Goal: Task Accomplishment & Management: Manage account settings

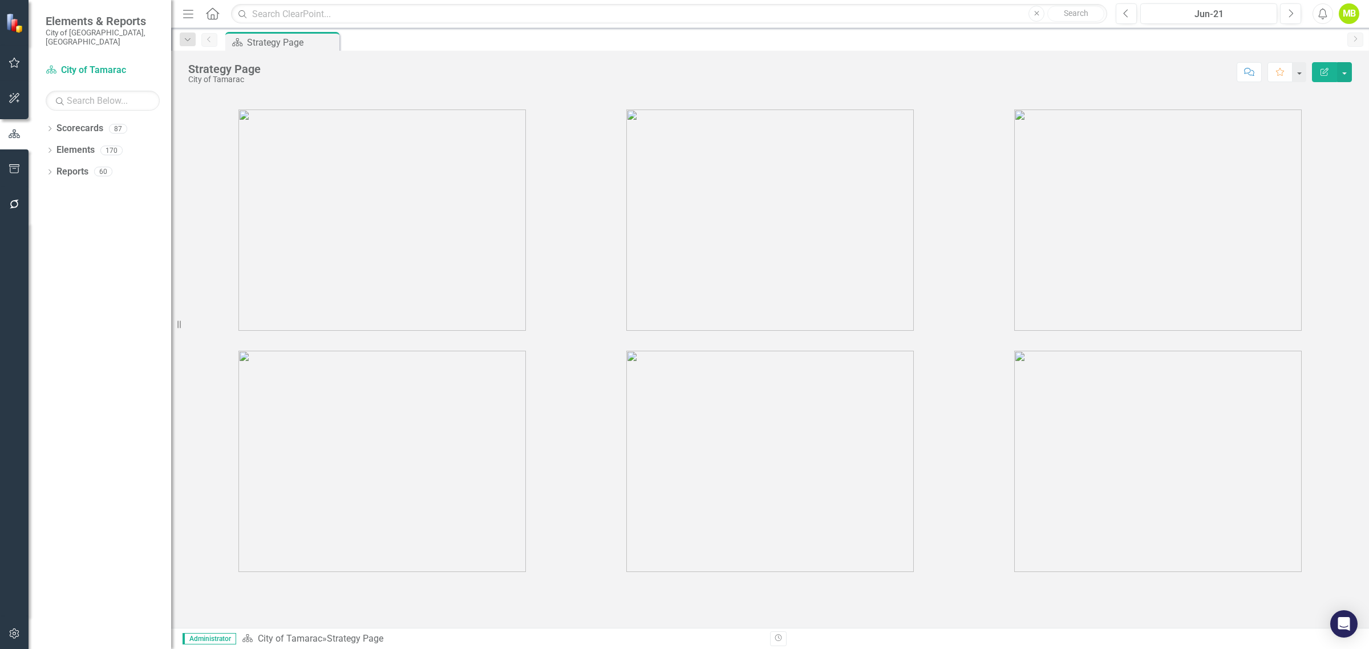
click at [51, 126] on icon at bounding box center [49, 128] width 3 height 5
click at [58, 147] on icon "Dropdown" at bounding box center [55, 150] width 9 height 7
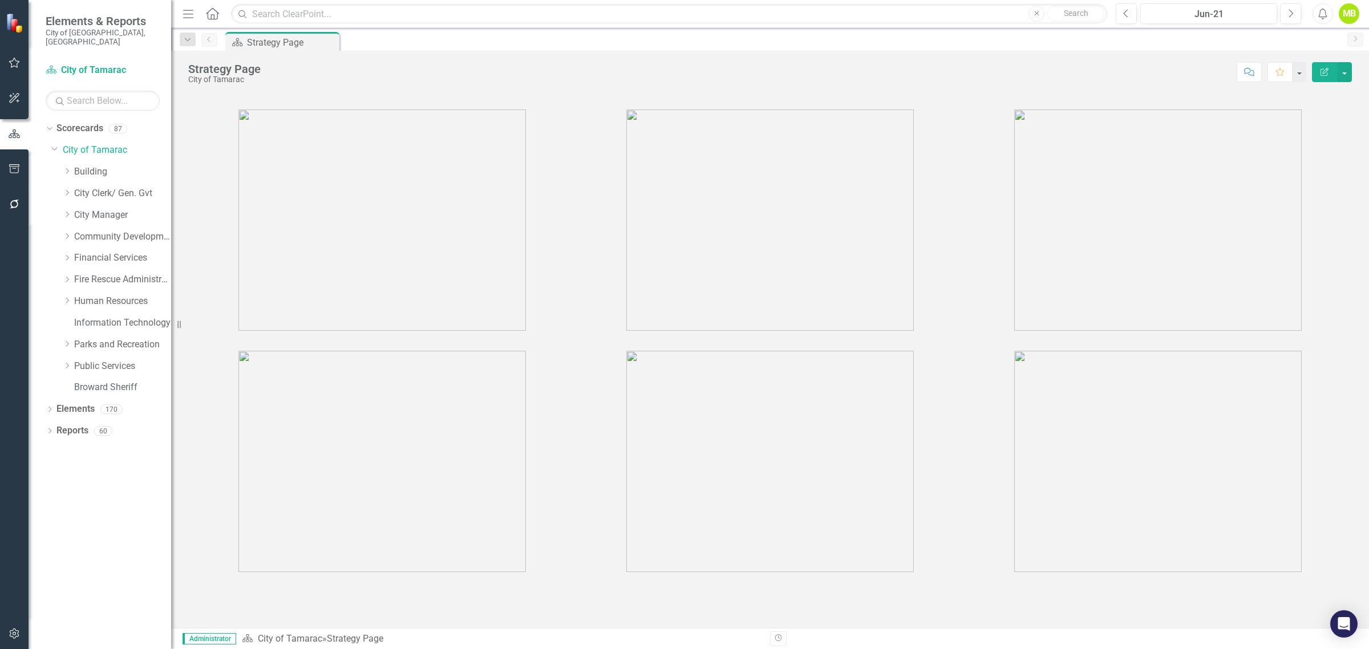
click at [64, 189] on icon "Dropdown" at bounding box center [67, 192] width 9 height 7
click at [123, 275] on link "Operational Efficiency" at bounding box center [129, 279] width 86 height 13
click at [121, 274] on link "Operational Efficiency" at bounding box center [129, 279] width 86 height 13
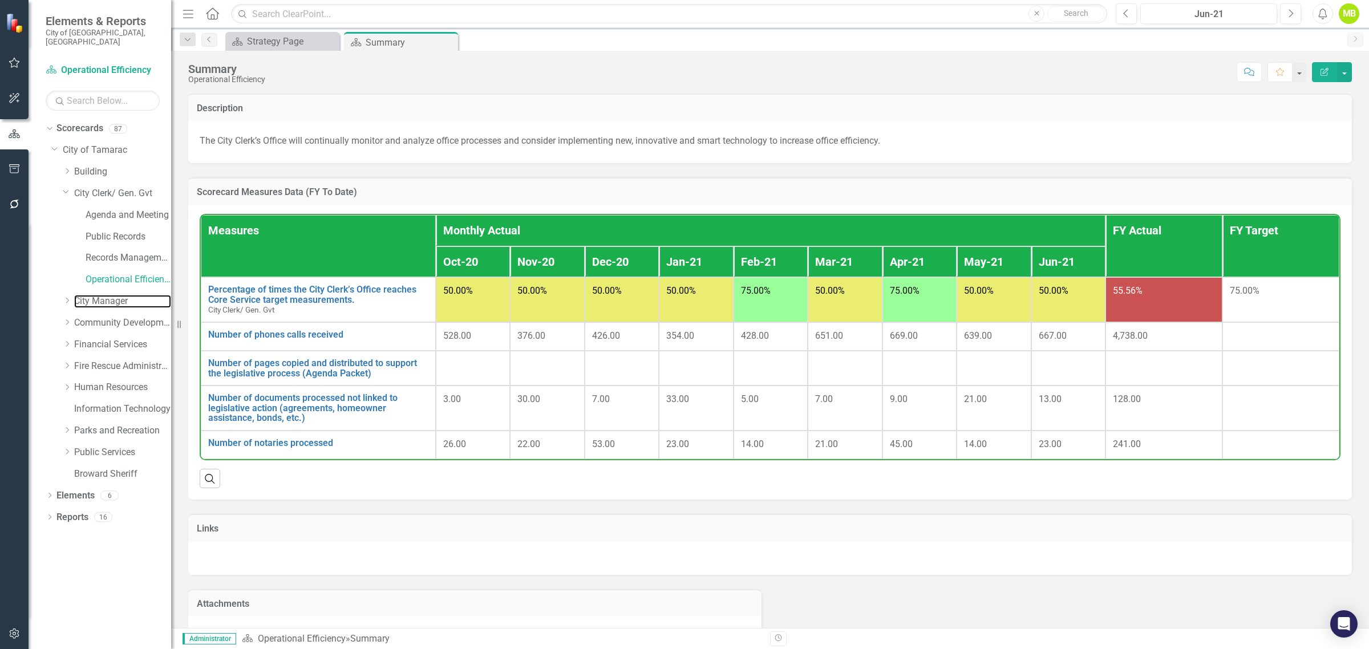
click at [170, 295] on link "City Manager" at bounding box center [122, 301] width 97 height 13
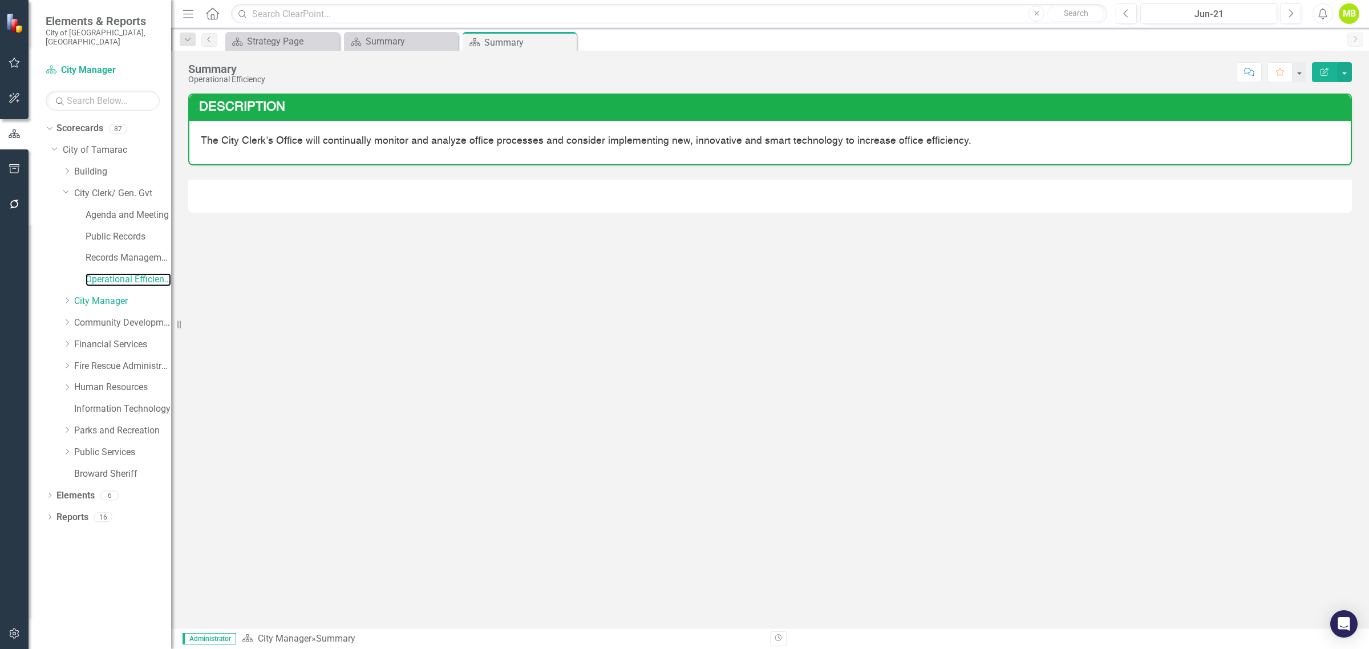
click at [154, 273] on link "Operational Efficiency" at bounding box center [129, 279] width 86 height 13
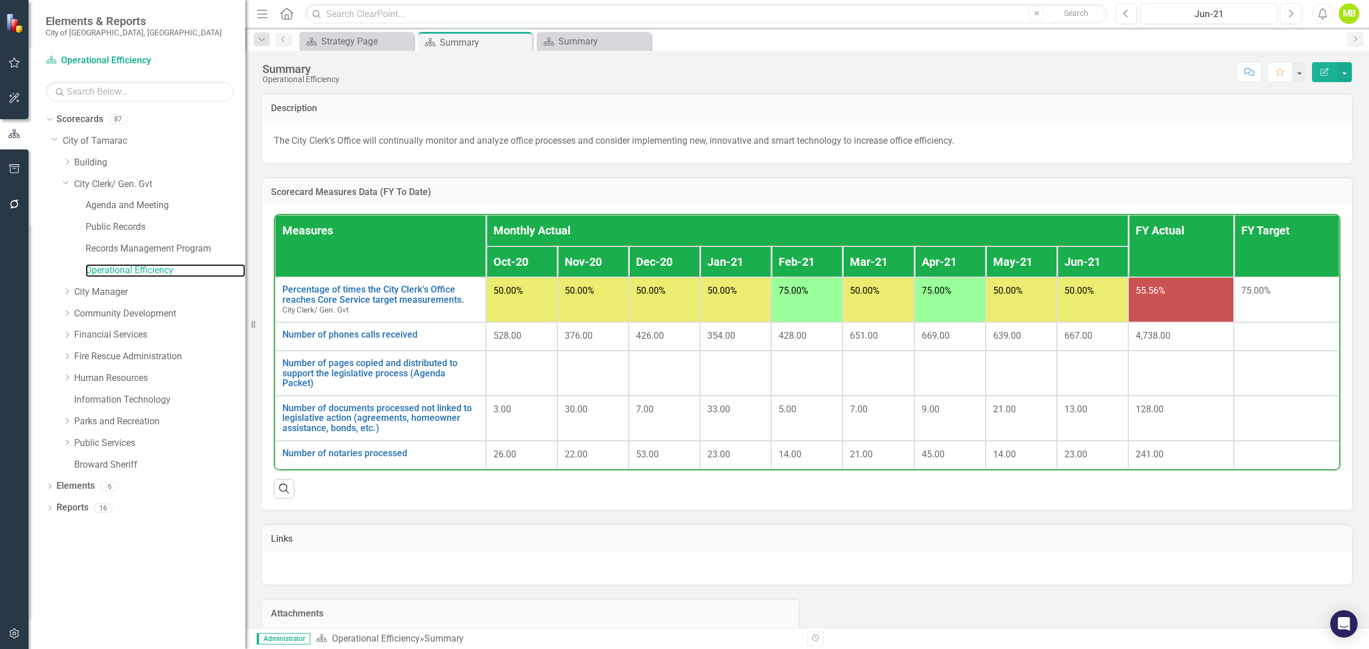
drag, startPoint x: 180, startPoint y: 329, endPoint x: 243, endPoint y: 330, distance: 63.3
click at [245, 330] on div "Resize" at bounding box center [249, 324] width 9 height 649
click at [118, 250] on link "Records Management Program" at bounding box center [164, 248] width 157 height 13
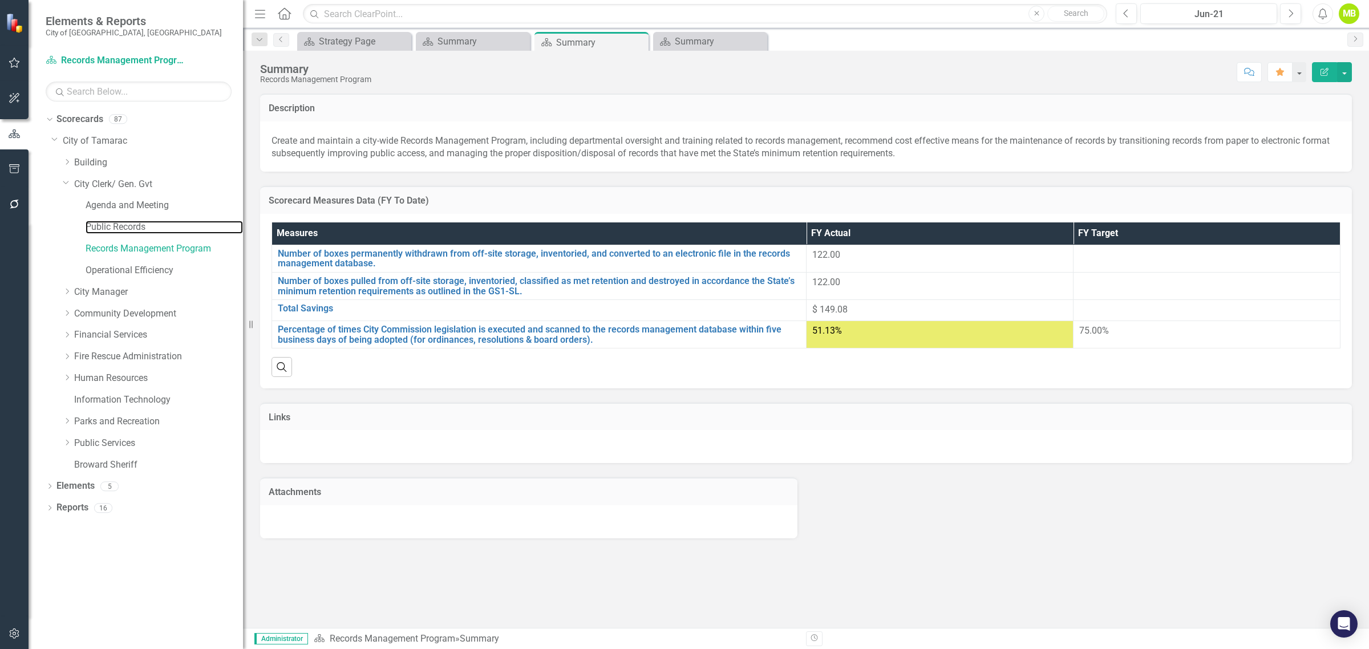
click at [112, 227] on link "Public Records" at bounding box center [164, 227] width 157 height 13
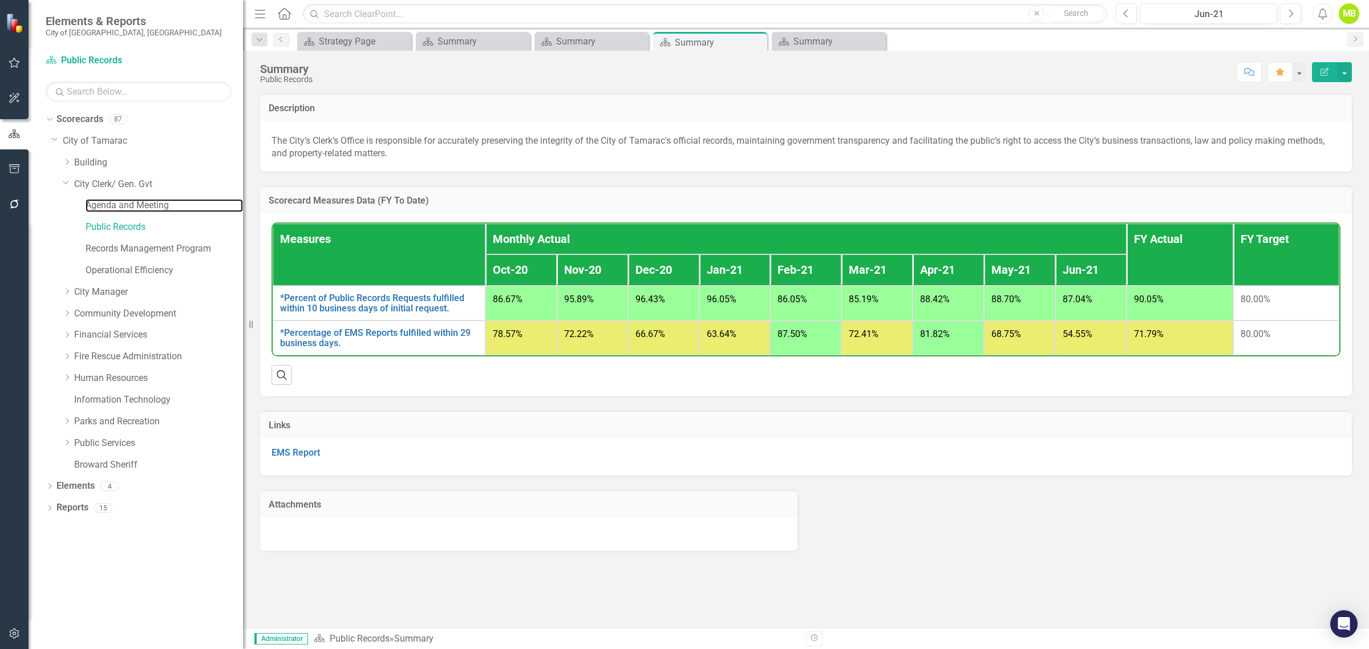
click at [123, 207] on link "Agenda and Meeting" at bounding box center [164, 205] width 157 height 13
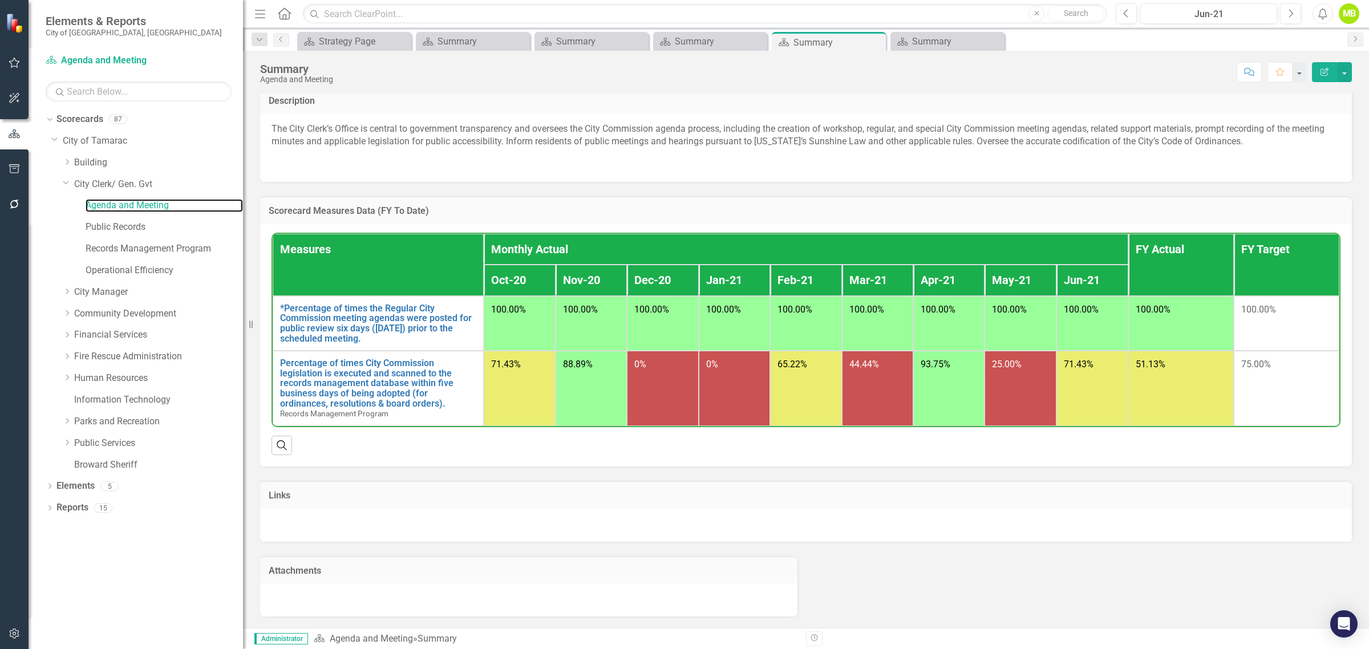
scroll to position [14, 0]
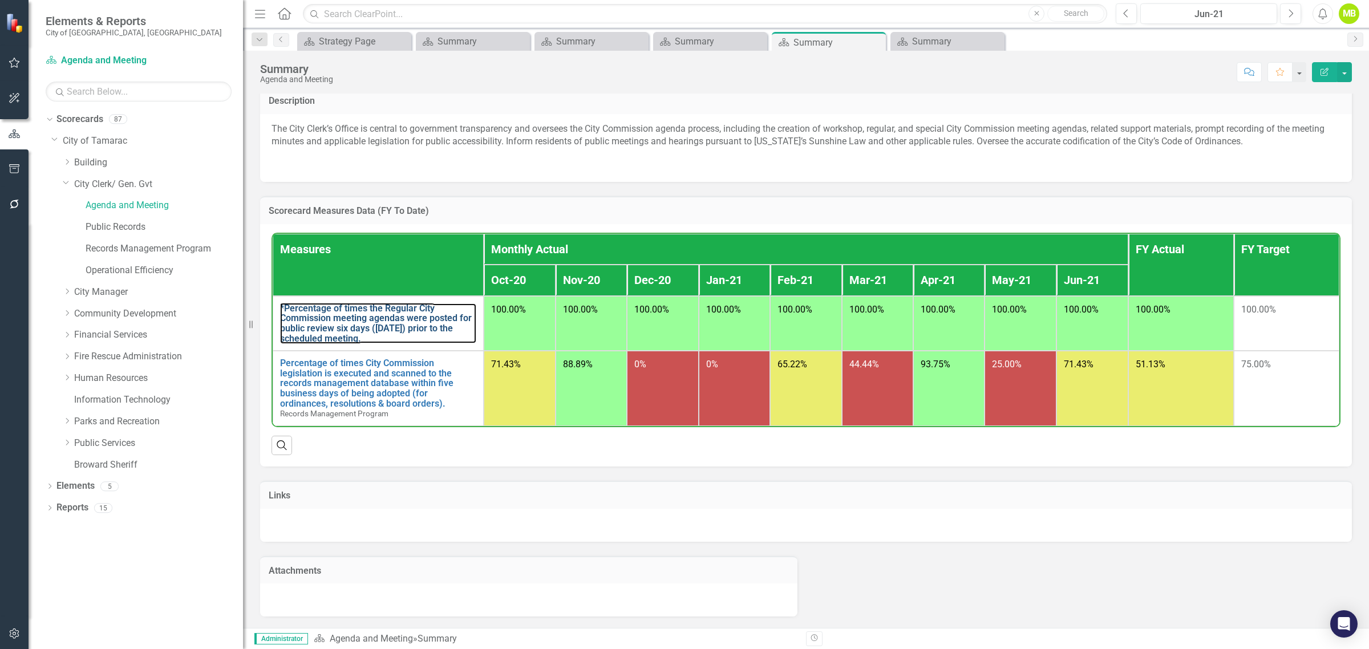
click at [337, 324] on link "*Percentage of times the Regular City Commission meeting agendas were posted fo…" at bounding box center [378, 323] width 196 height 40
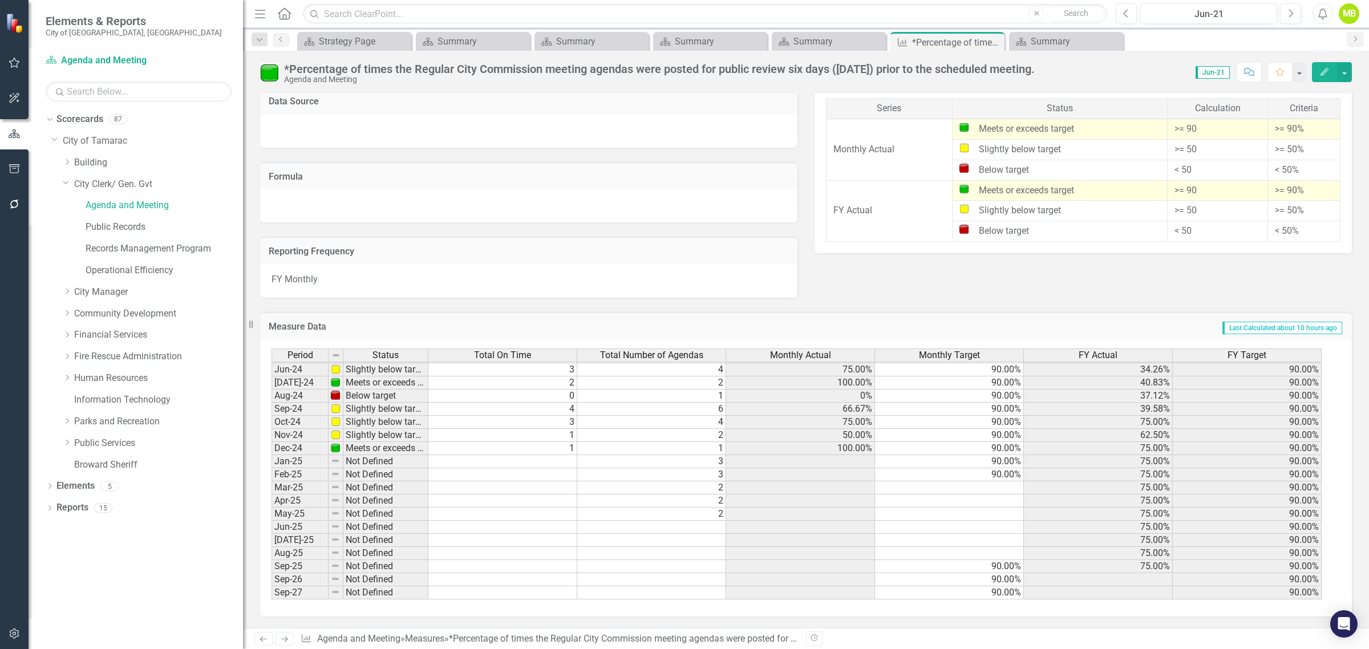
scroll to position [936, 0]
click at [897, 312] on div "Measure Data Last Calculated about 11 hours ago" at bounding box center [806, 326] width 1092 height 28
click at [121, 204] on link "Agenda and Meeting" at bounding box center [164, 205] width 157 height 13
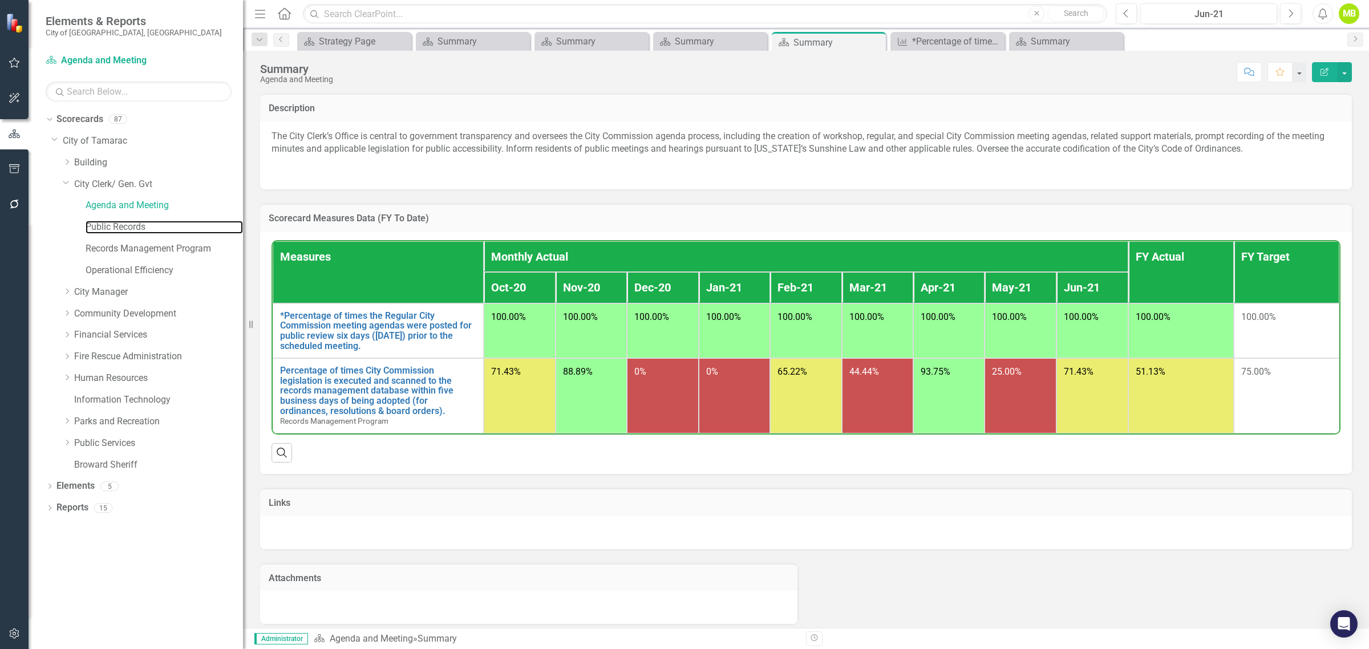
click at [112, 227] on link "Public Records" at bounding box center [164, 227] width 157 height 13
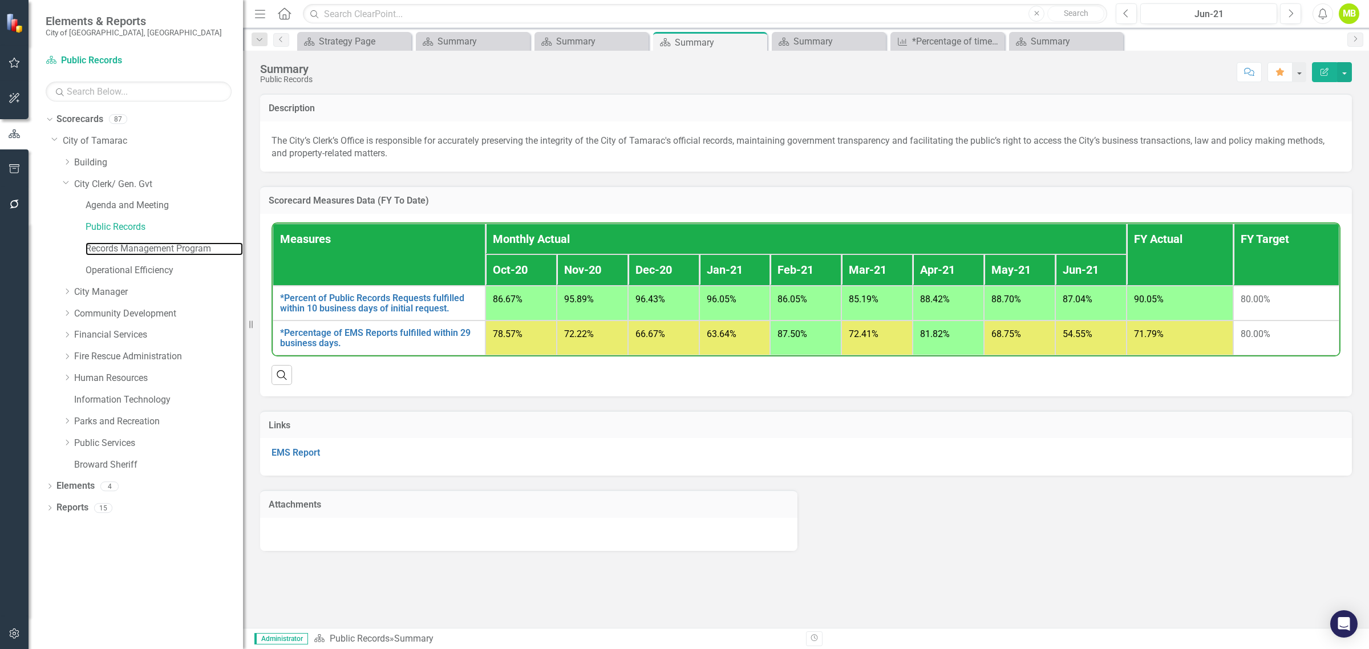
click at [143, 249] on link "Records Management Program" at bounding box center [164, 248] width 157 height 13
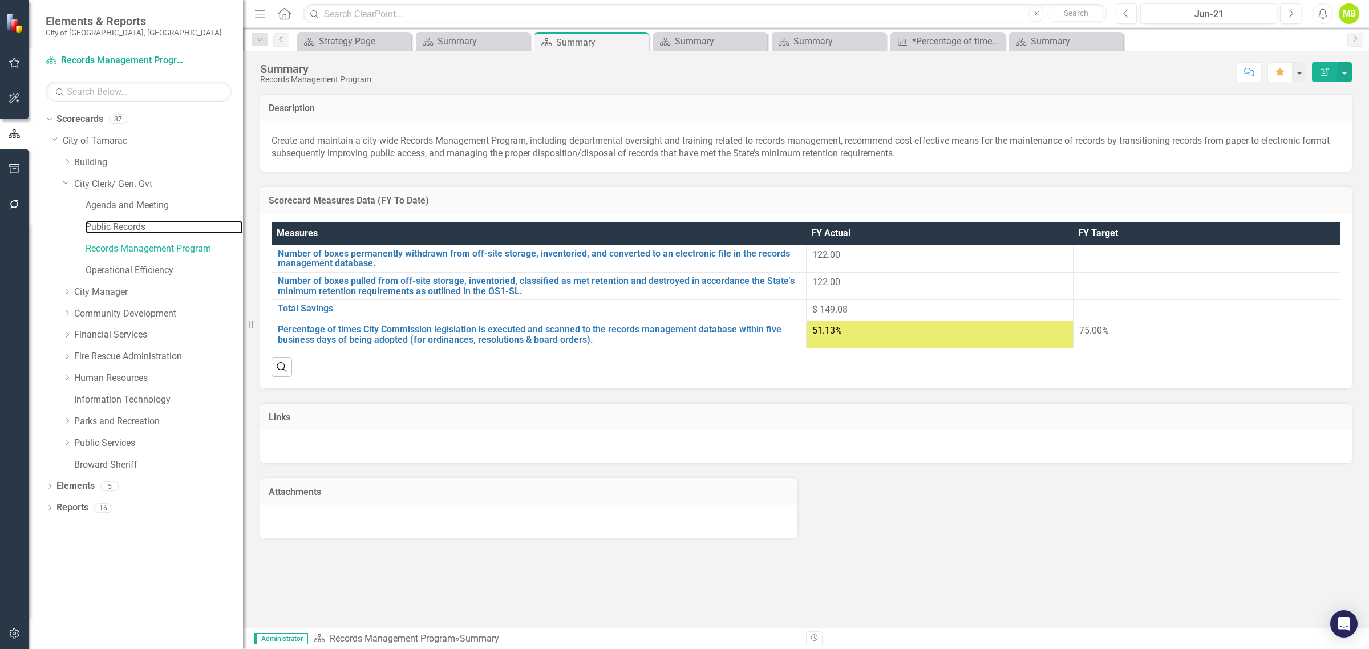
click at [113, 226] on link "Public Records" at bounding box center [164, 227] width 157 height 13
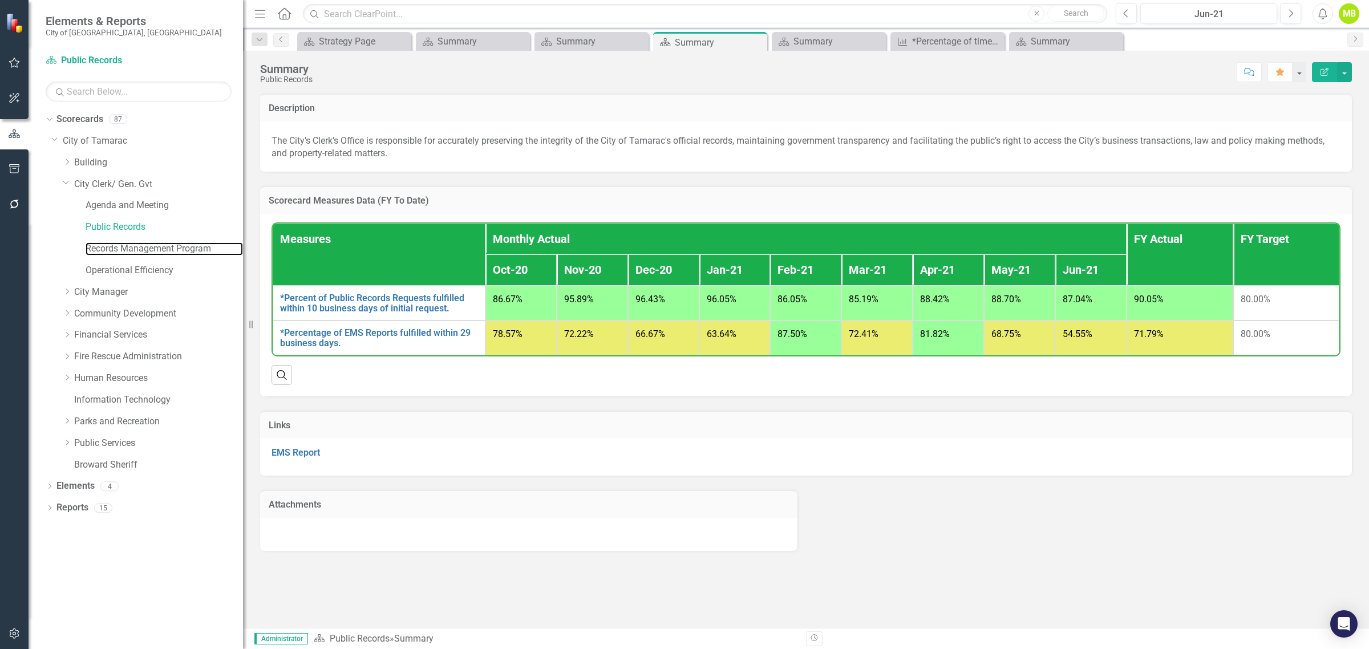
click at [117, 247] on link "Records Management Program" at bounding box center [164, 248] width 157 height 13
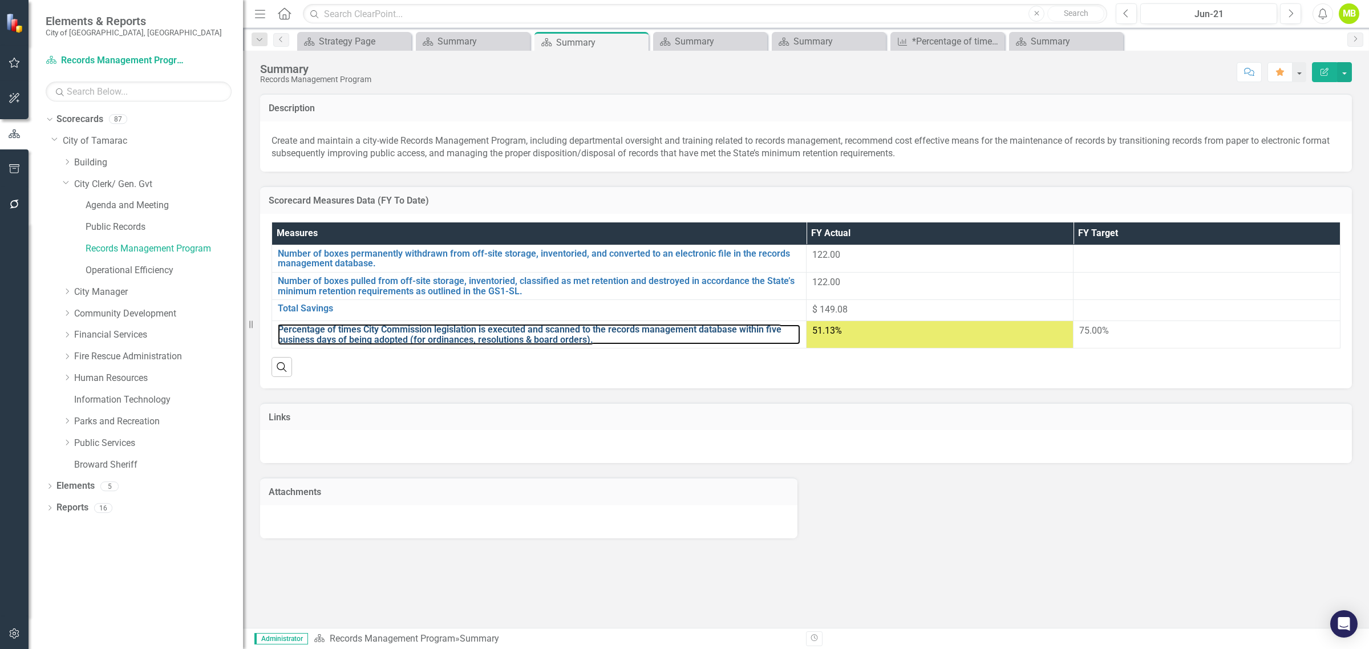
click at [494, 334] on link "Percentage of times City Commission legislation is executed and scanned to the …" at bounding box center [539, 335] width 522 height 20
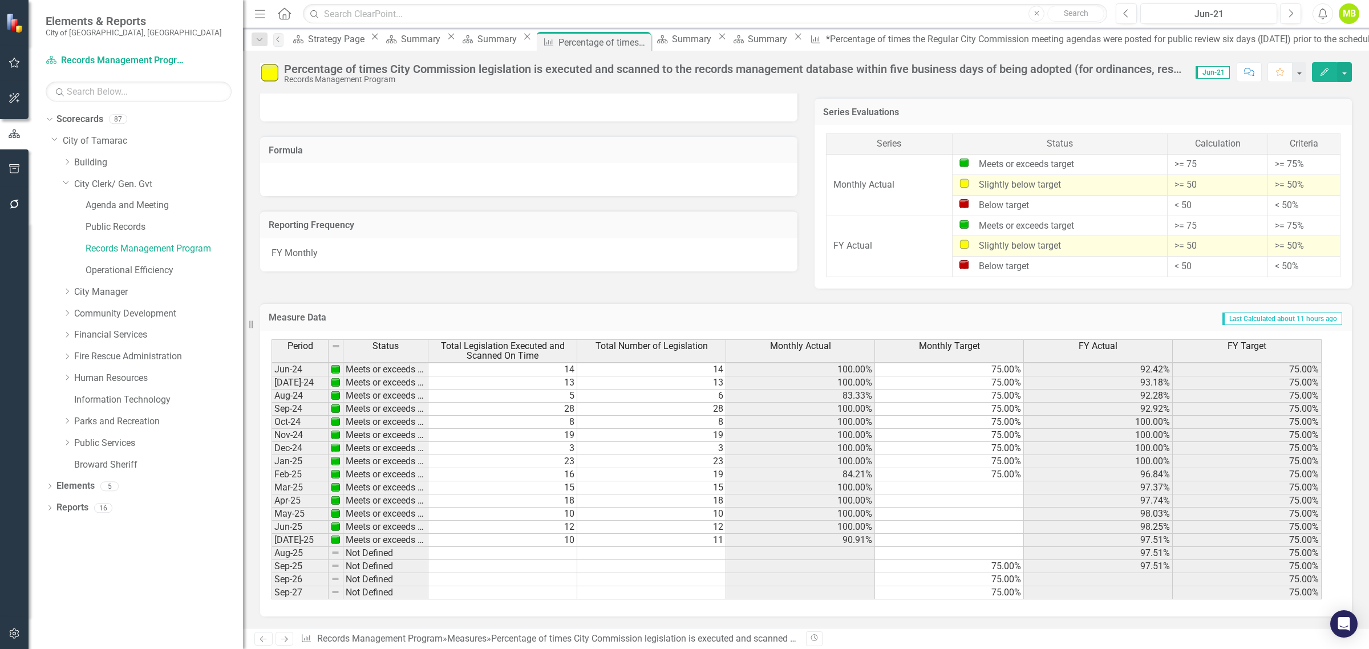
scroll to position [424, 0]
click at [129, 272] on link "Operational Efficiency" at bounding box center [164, 270] width 157 height 13
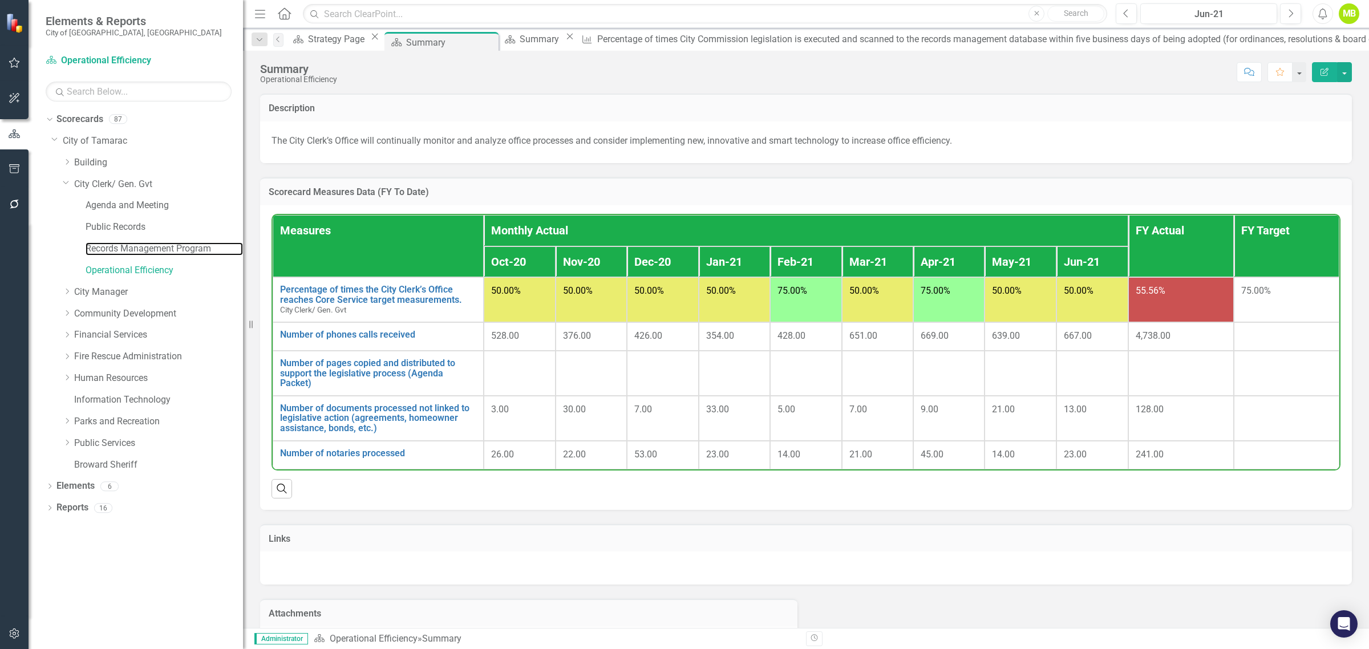
click at [136, 251] on link "Records Management Program" at bounding box center [164, 248] width 157 height 13
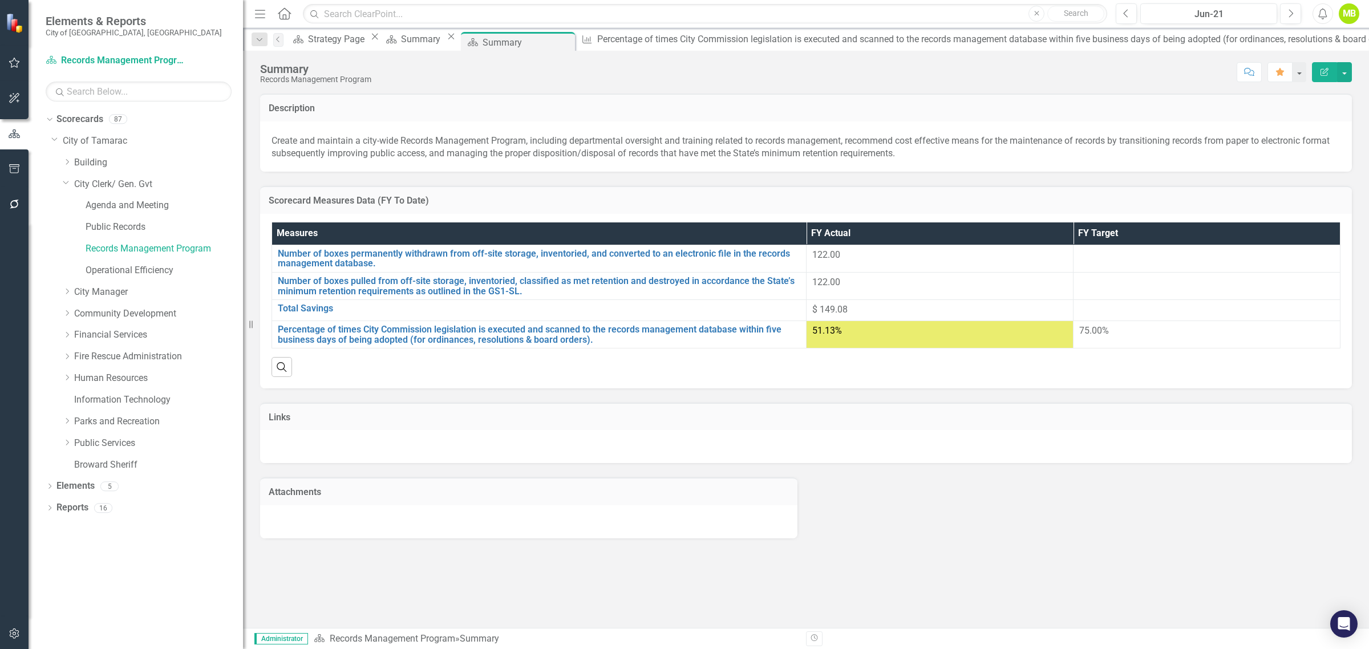
click at [0, 0] on link "Edit Edit Measure" at bounding box center [0, 0] width 0 height 0
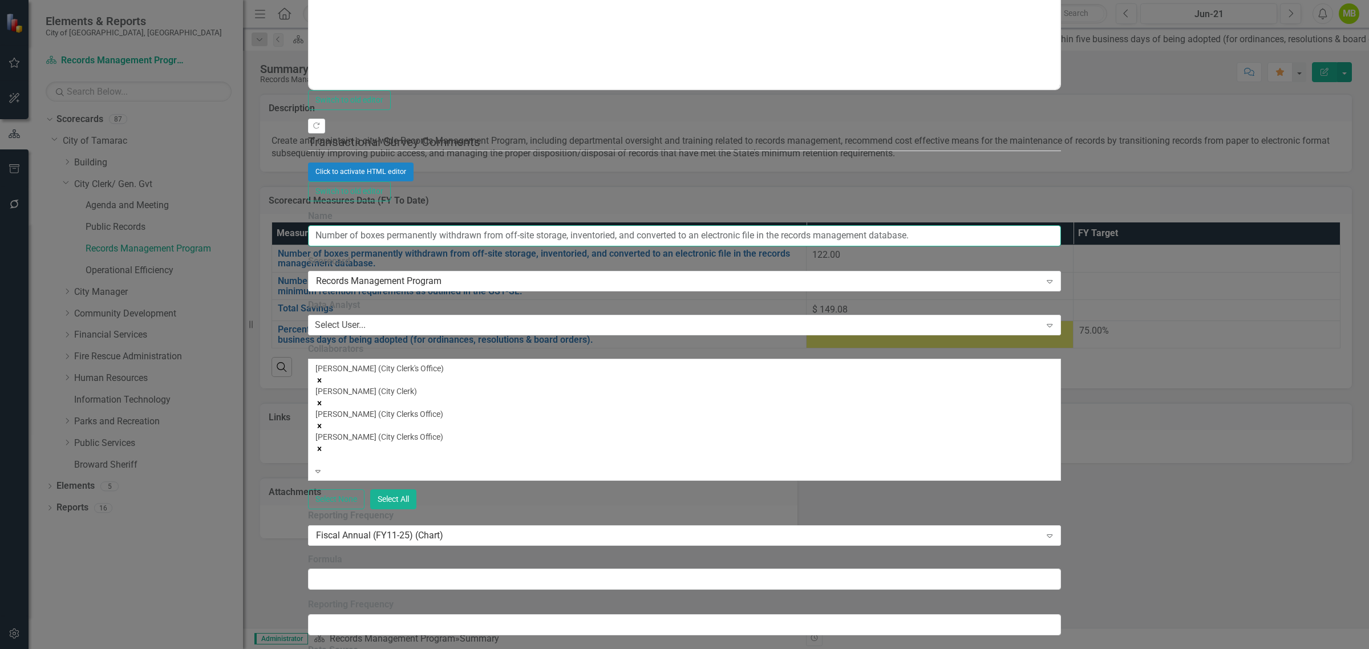
drag, startPoint x: 1019, startPoint y: 66, endPoint x: 305, endPoint y: 52, distance: 714.3
click at [308, 52] on div "Update Fields Edit Fields Update Data Series Charts Links Link Map Notification…" at bounding box center [684, 336] width 752 height 1954
click at [537, 225] on input "Number of boxes permanently withdrawn from off-site storage, inventoried, and c…" at bounding box center [684, 235] width 752 height 21
click at [658, 225] on input "Number of boxes permanently withdrawn from off-site storage, inventoried, and c…" at bounding box center [684, 235] width 752 height 21
click at [524, 225] on input "Number of boxes inventoried, and converted to an electronic file in the records…" at bounding box center [684, 235] width 752 height 21
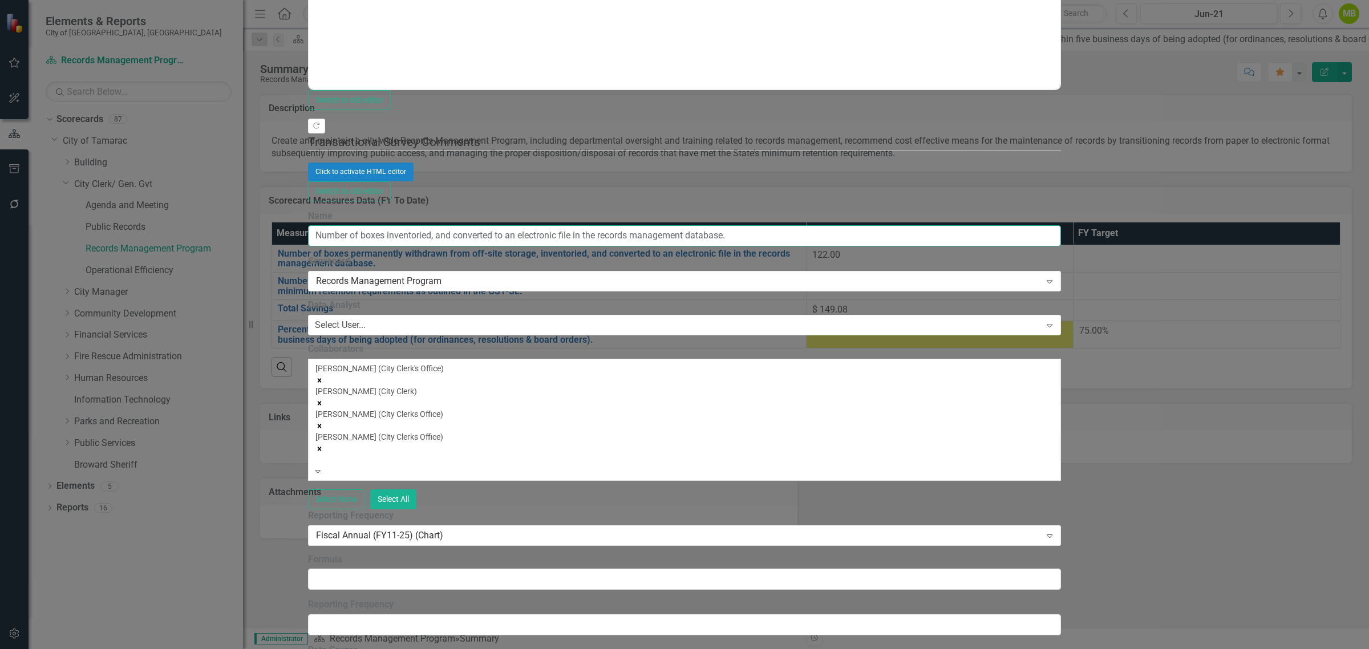
click at [542, 225] on input "Number of boxes inventoried, and converted to an electronic file in the records…" at bounding box center [684, 235] width 752 height 21
click at [591, 225] on input "Number of boxes inventoried, converted to an electronic file in the records man…" at bounding box center [684, 235] width 752 height 21
click at [645, 225] on input "Number of boxes inventoried, converted to an electronic file in the records man…" at bounding box center [684, 235] width 752 height 21
type input "Number of boxes inventoried, converted to an electronic file and kept in the re…"
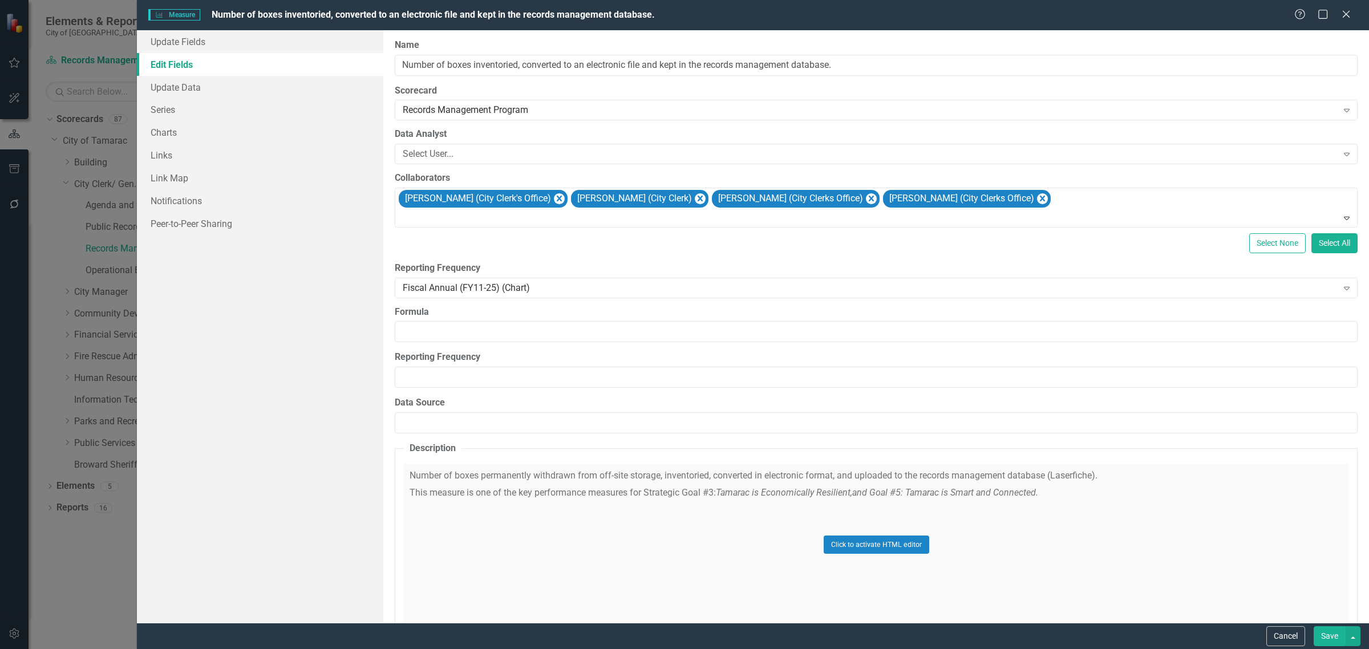
click at [870, 71] on input "Number of boxes inventoried, converted to an electronic file and kept in the re…" at bounding box center [876, 65] width 963 height 21
type input "Number of boxes inventoried, converted to an electronic file and kept in the re…"
click at [353, 309] on div "Update Fields Edit Fields Update Data Series Charts Links Link Map Notification…" at bounding box center [260, 326] width 246 height 593
click at [274, 418] on div "Update Fields Edit Fields Update Data Series Charts Links Link Map Notification…" at bounding box center [260, 326] width 246 height 593
click at [271, 420] on div "Update Fields Edit Fields Update Data Series Charts Links Link Map Notification…" at bounding box center [260, 326] width 246 height 593
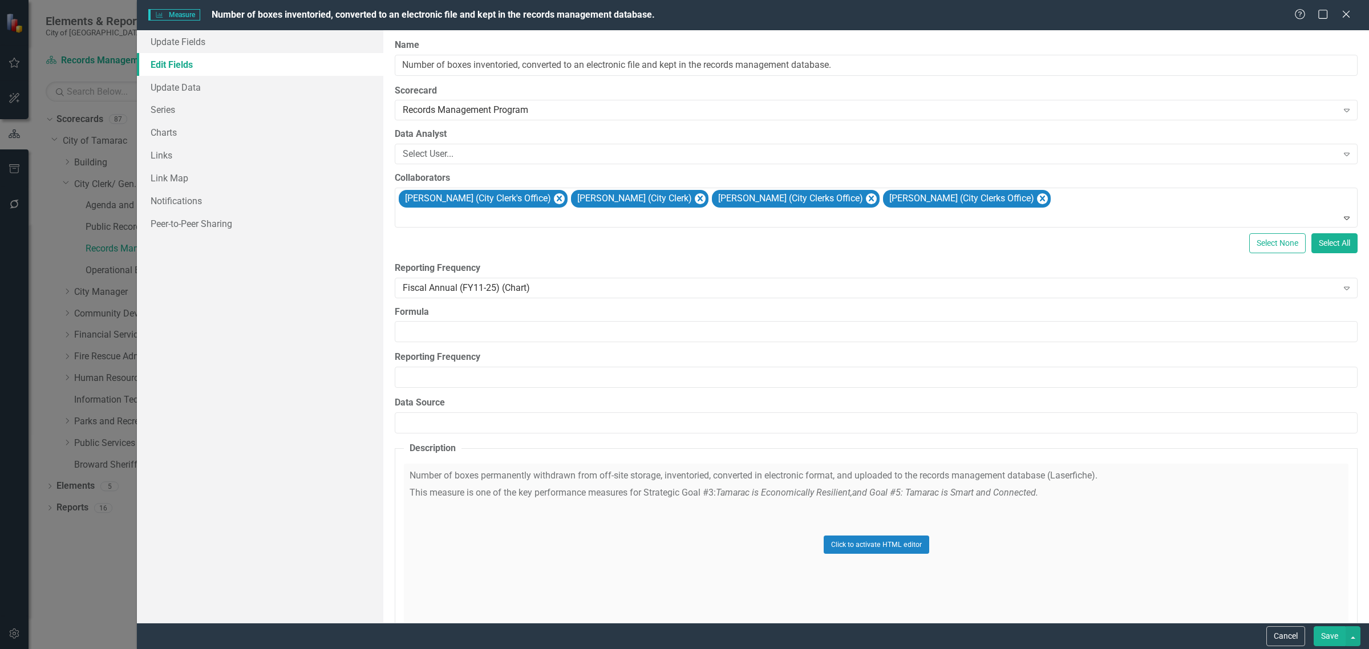
click at [1324, 638] on button "Save" at bounding box center [1330, 636] width 32 height 20
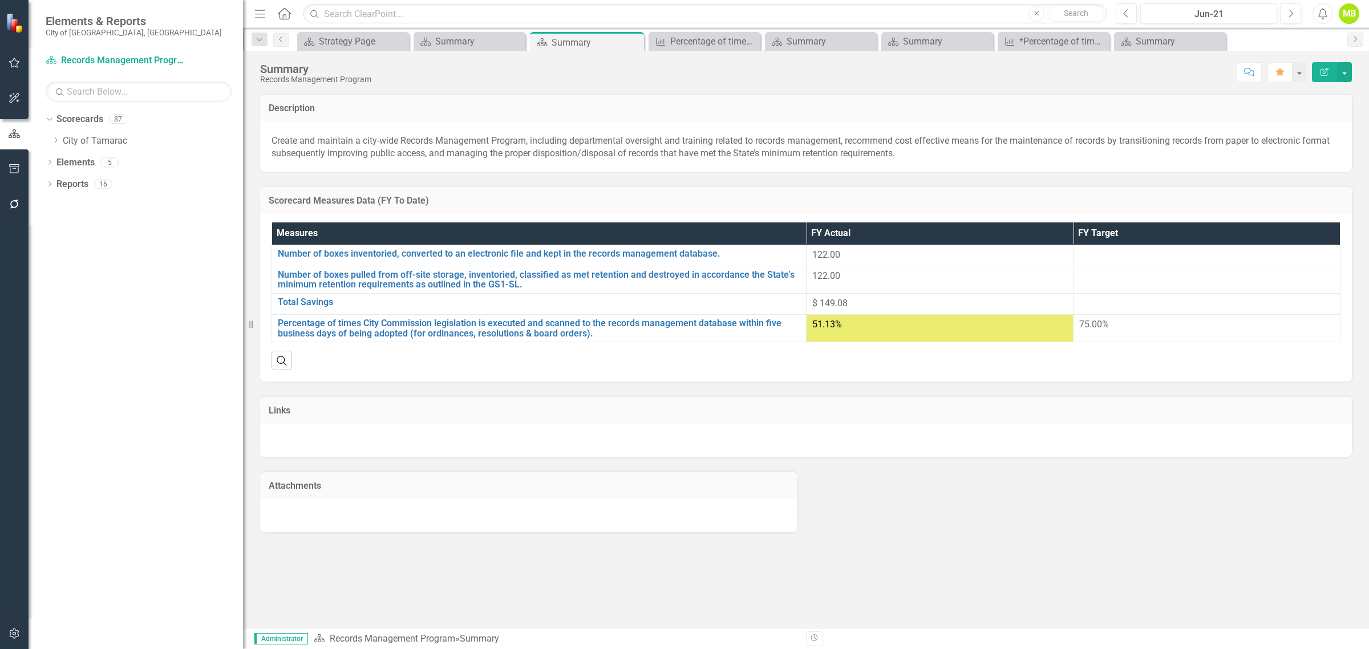
click at [0, 0] on link "Edit Edit Measure" at bounding box center [0, 0] width 0 height 0
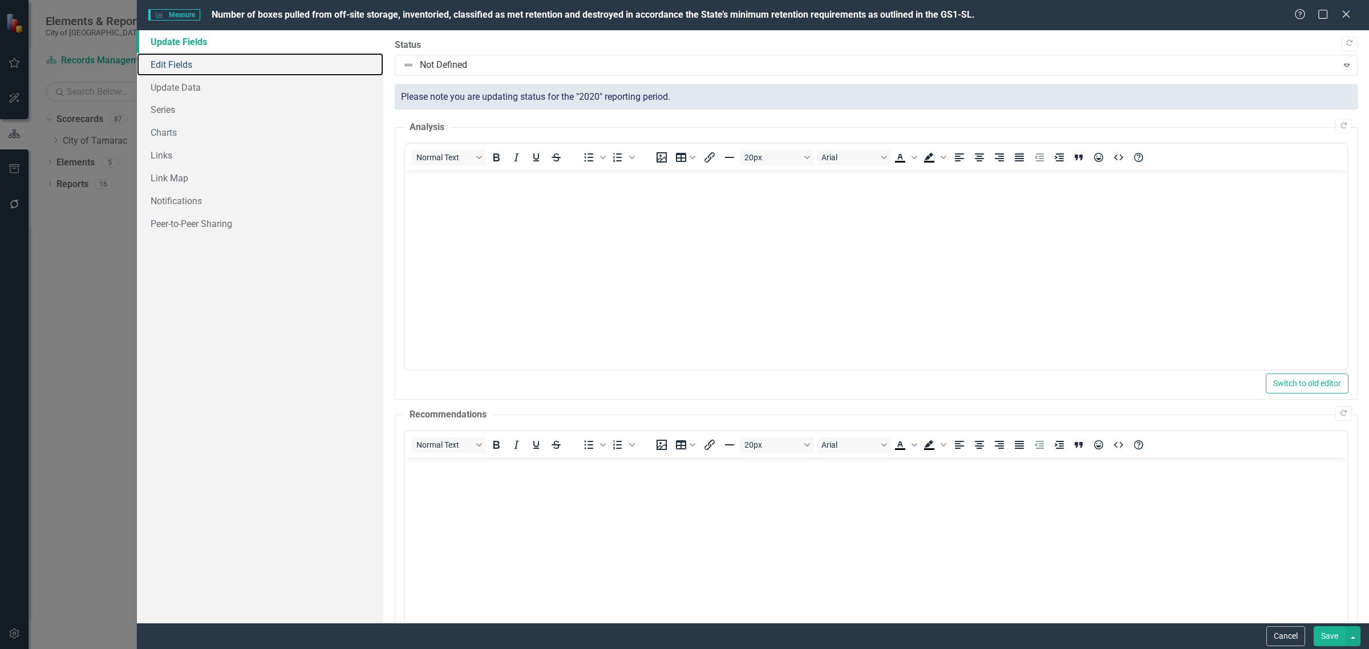
click at [183, 62] on link "Edit Fields" at bounding box center [260, 64] width 246 height 23
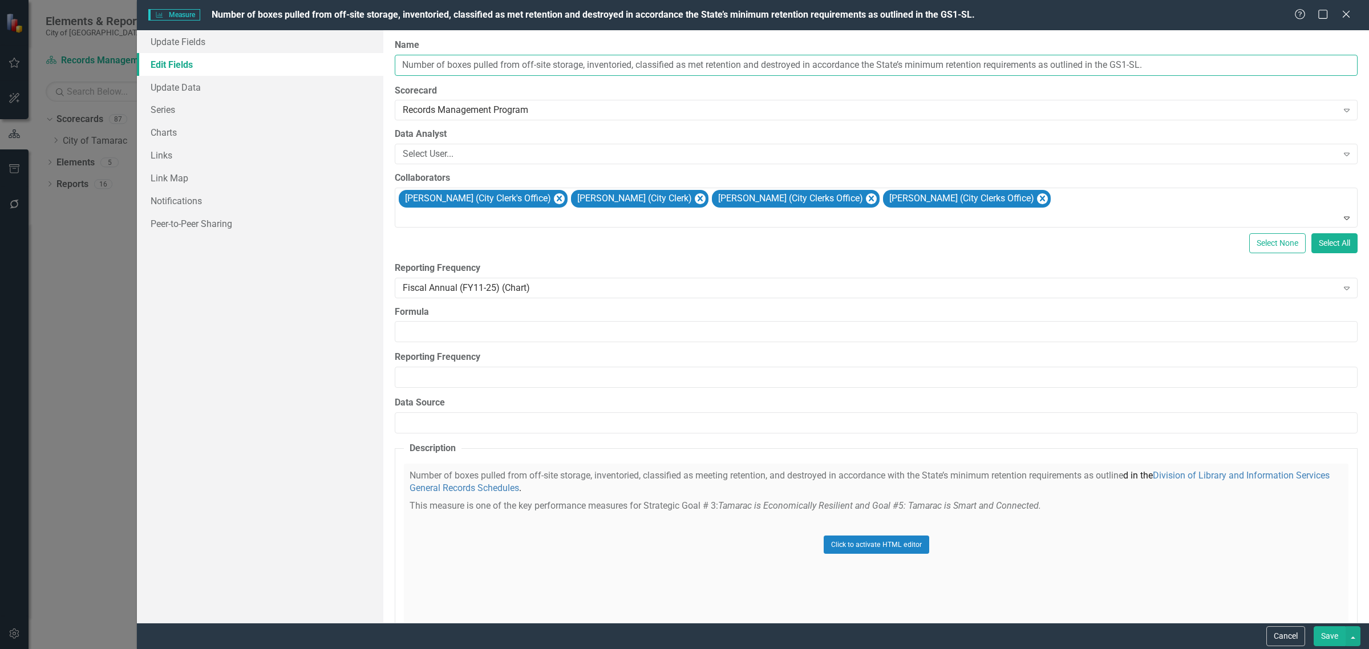
click at [589, 70] on input "Number of boxes pulled from off-site storage, inventoried, classified as met re…" at bounding box center [876, 65] width 963 height 21
click at [1088, 70] on input "Number of boxes pulled, inventoried, classified as met retention and destroyed …" at bounding box center [876, 65] width 963 height 21
type input "Number of boxes pulled, inventoried, classified as met retention and destroyed …"
drag, startPoint x: 504, startPoint y: 68, endPoint x: 512, endPoint y: 75, distance: 10.5
click at [504, 68] on input "Number of boxes pulled, inventoried, classified as met retention and destroyed …" at bounding box center [876, 65] width 963 height 21
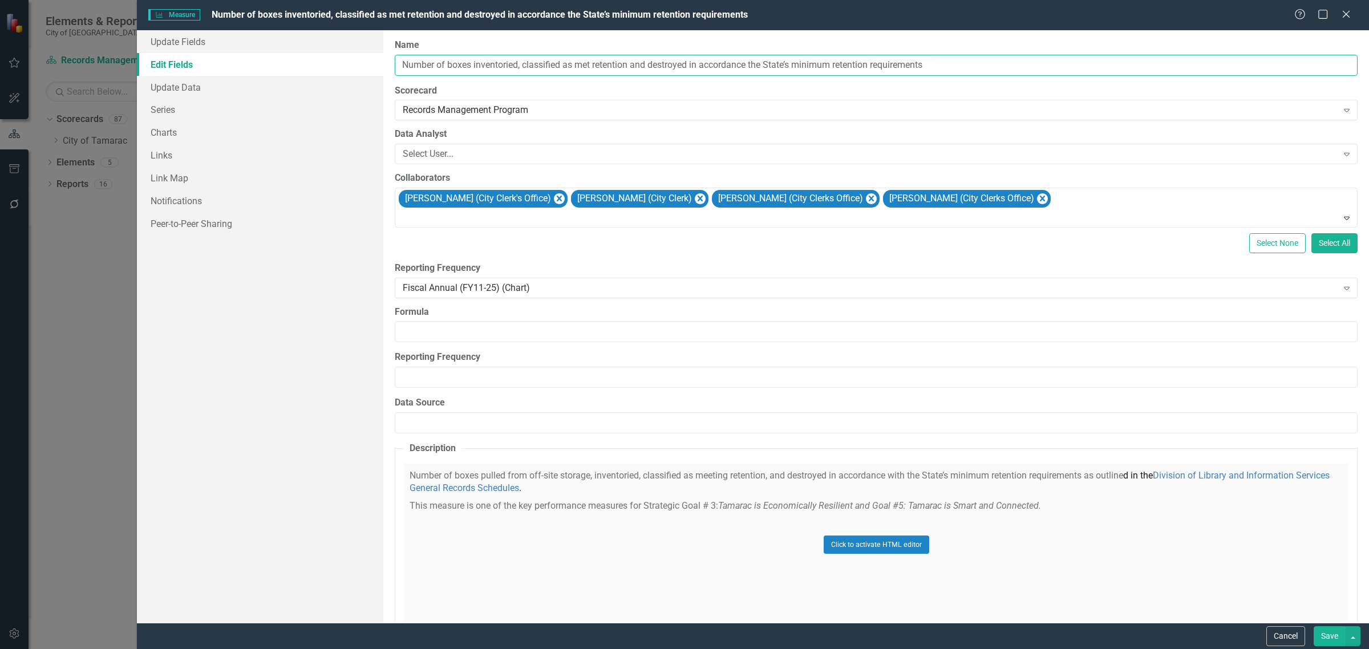
click at [524, 66] on input "Number of boxes inventoried, classified as met retention and destroyed in accor…" at bounding box center [876, 65] width 963 height 21
type input "Number of boxes inventoried, classified as met retention and destroyed in accor…"
click at [985, 79] on div "ClearPoint Can Do More! How ClearPoint Can Help Close Enterprise plans can auto…" at bounding box center [876, 326] width 986 height 593
click at [965, 72] on input "Number of boxes inventoried, classified as met retention and destroyed in accor…" at bounding box center [876, 65] width 963 height 21
type input "Number of boxes inventoried, classified as met retention and destroyed in accor…"
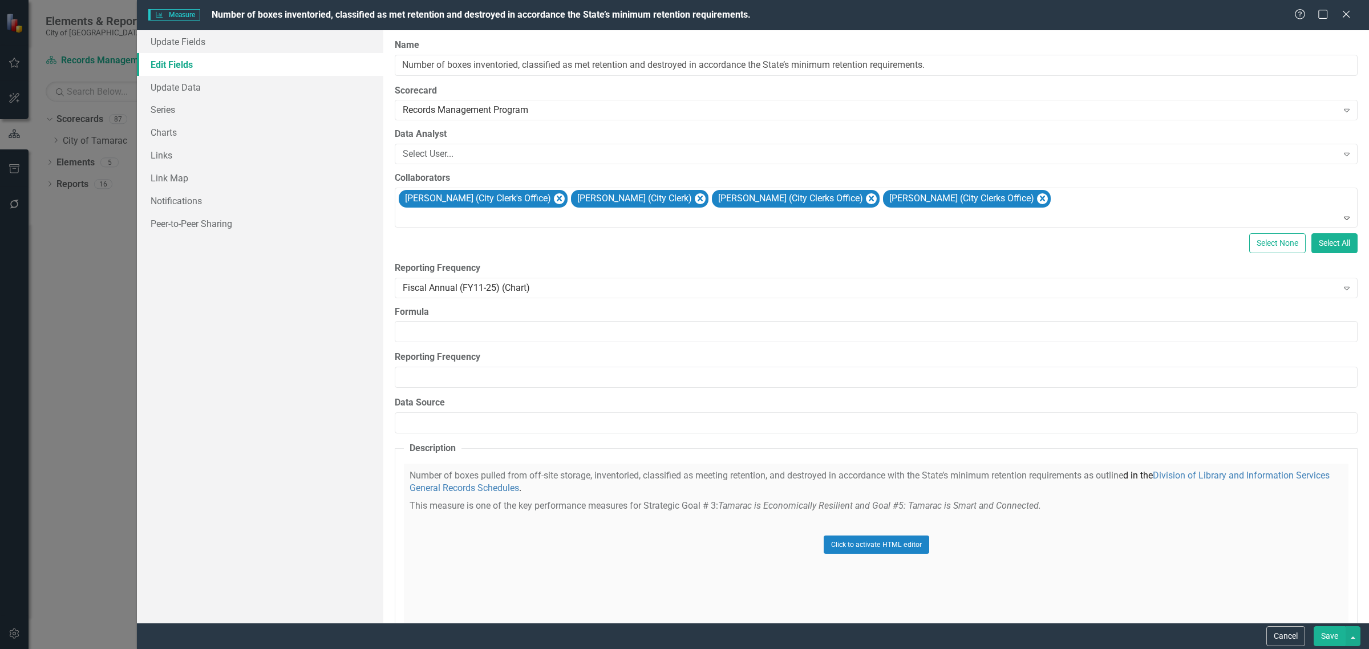
click at [1325, 638] on button "Save" at bounding box center [1330, 636] width 32 height 20
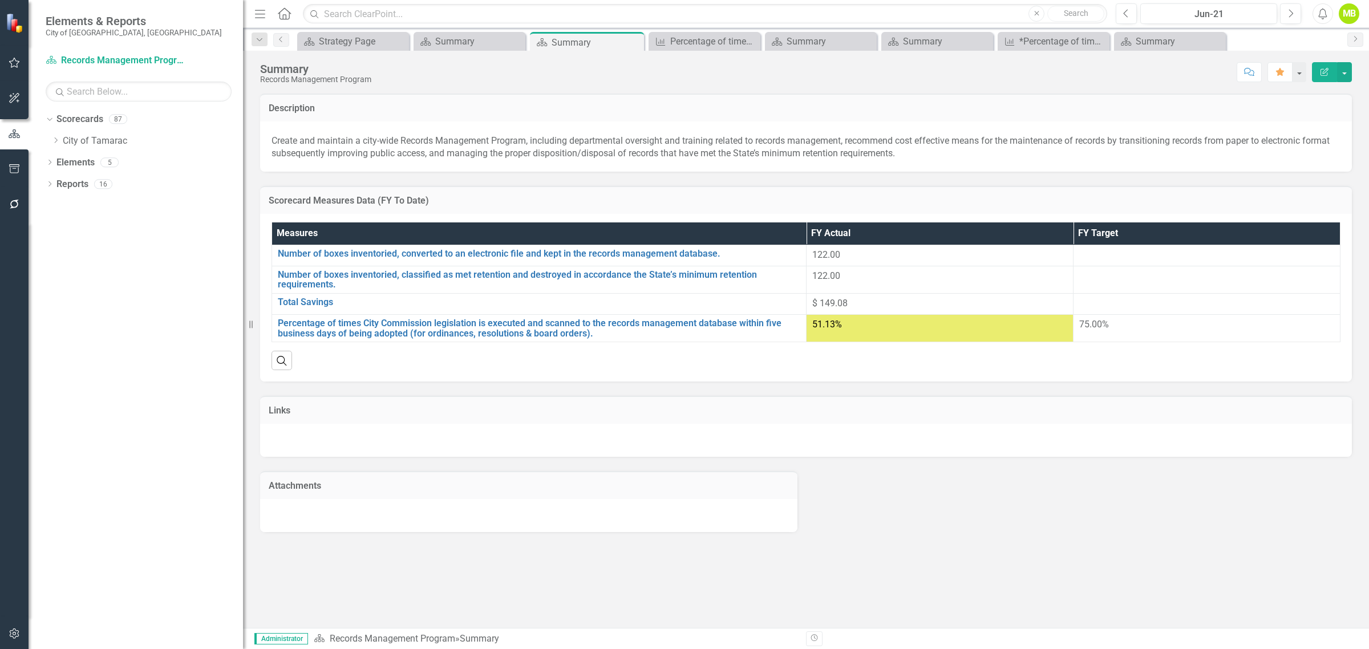
click at [0, 0] on link "Edit Edit Measure" at bounding box center [0, 0] width 0 height 0
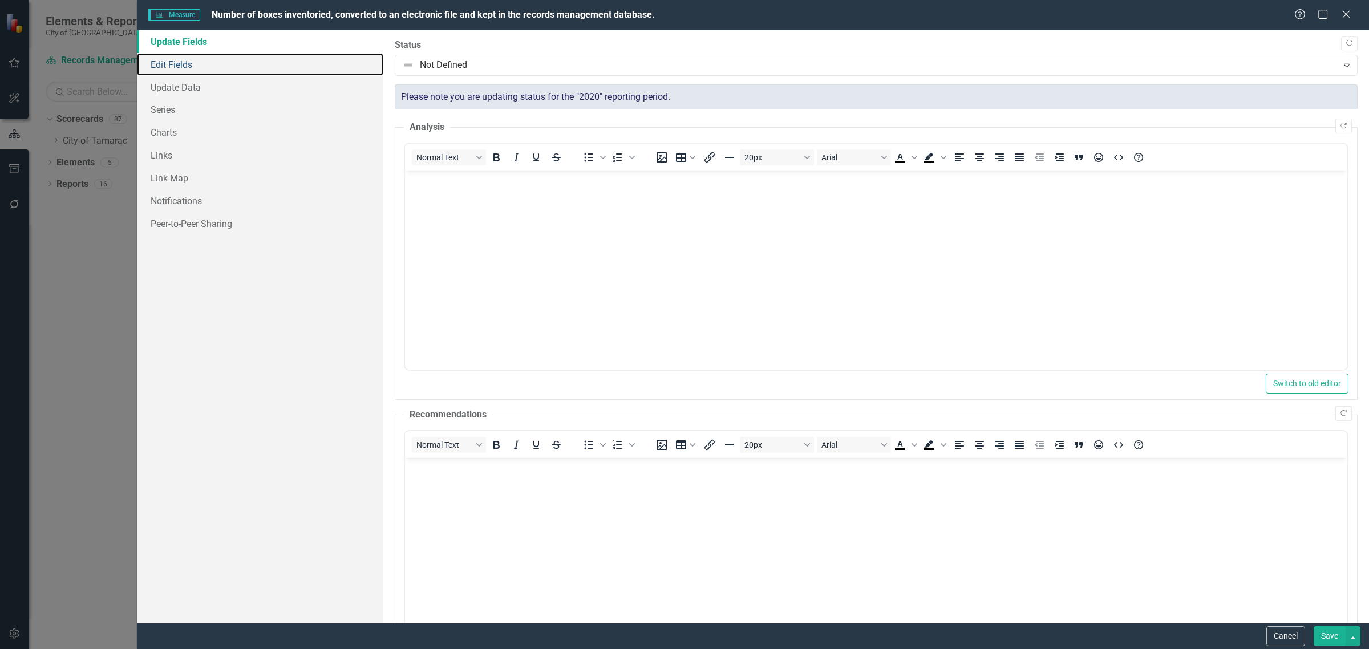
click at [183, 68] on link "Edit Fields" at bounding box center [260, 64] width 246 height 23
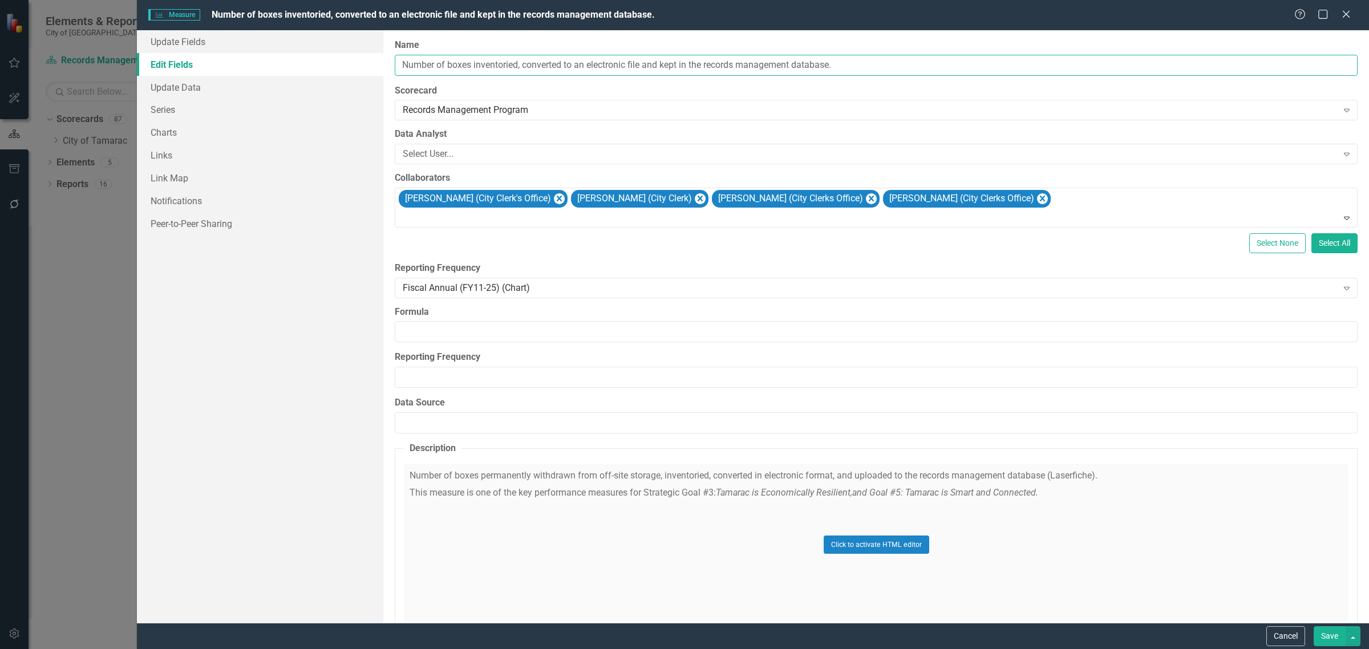
click at [862, 63] on input "Number of boxes inventoried, converted to an electronic file and kept in the re…" at bounding box center [876, 65] width 963 height 21
type input "Number of boxes inventoried, converted to an electronic file and kept in the re…"
click at [1326, 638] on button "Save" at bounding box center [1330, 636] width 32 height 20
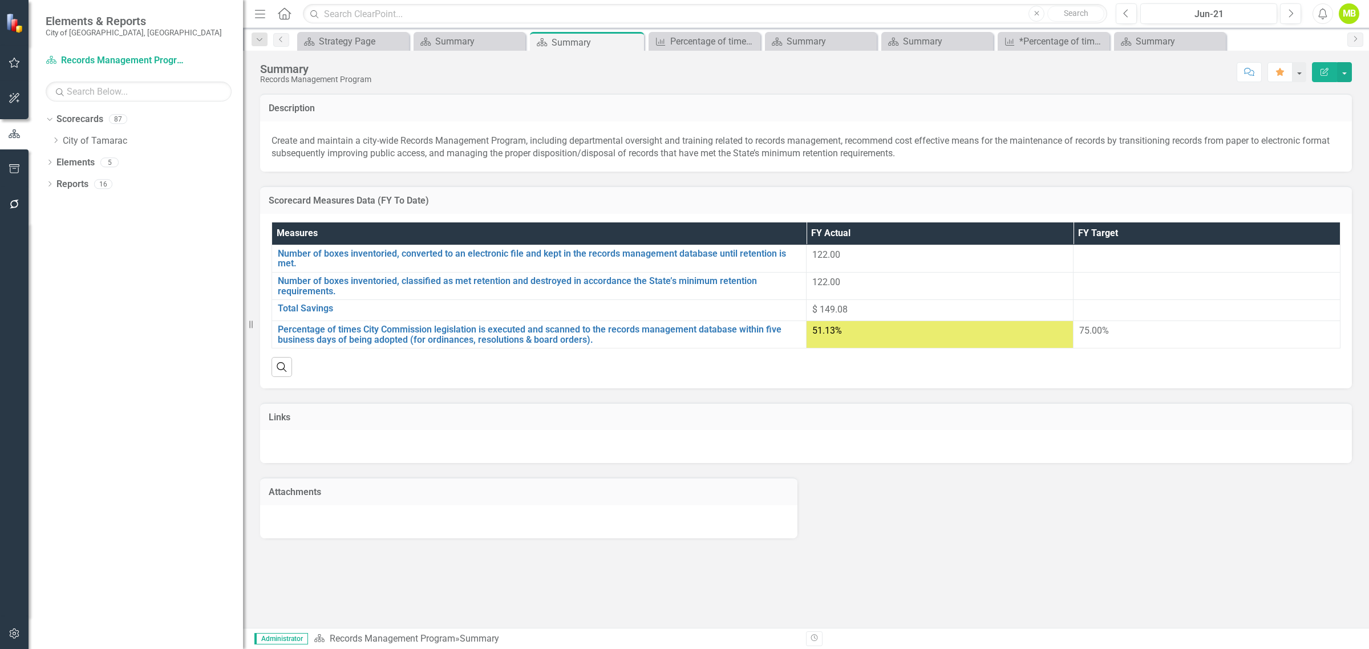
click at [57, 141] on icon at bounding box center [56, 140] width 3 height 6
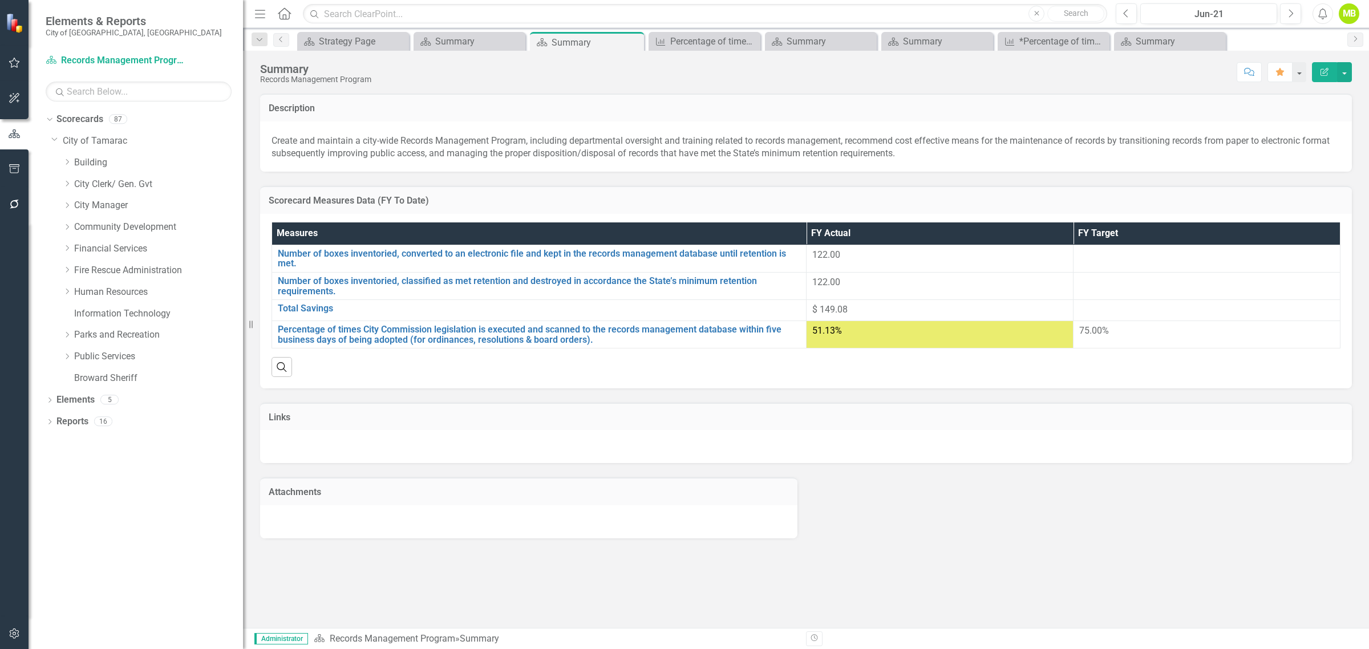
click at [67, 188] on div "Dropdown" at bounding box center [67, 184] width 9 height 10
click at [121, 205] on link "Agenda and Meeting" at bounding box center [164, 205] width 157 height 13
